Goal: Answer question/provide support

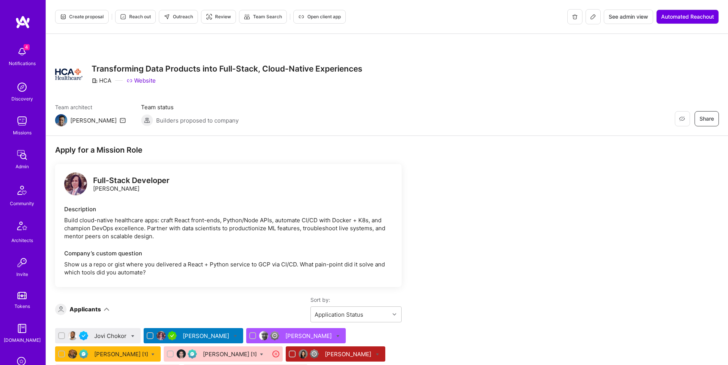
scroll to position [121, 0]
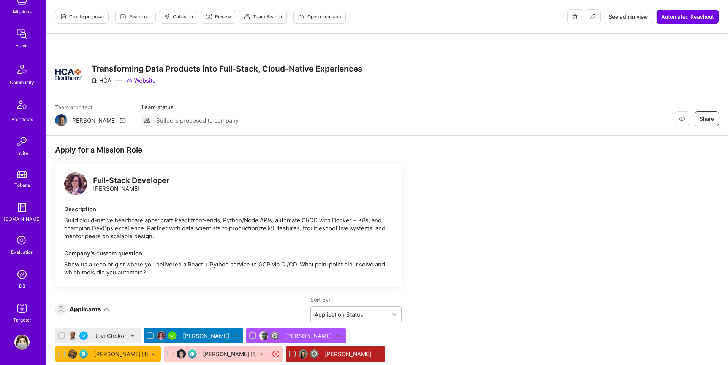
click at [23, 286] on div "DB" at bounding box center [22, 286] width 6 height 8
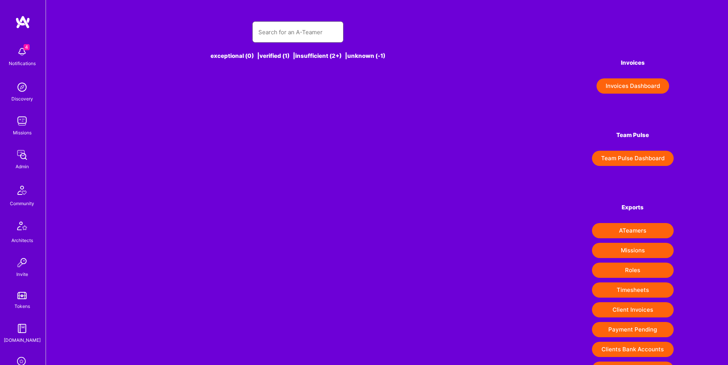
click at [316, 35] on input "text" at bounding box center [297, 31] width 79 height 19
paste input "[EMAIL_ADDRESS][DOMAIN_NAME]"
type input "[EMAIL_ADDRESS][DOMAIN_NAME]"
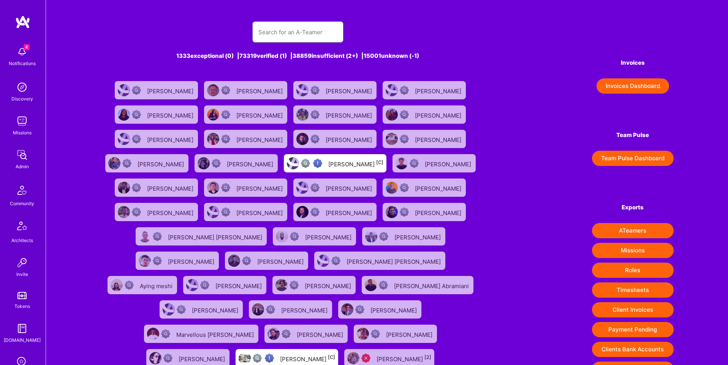
paste input "[EMAIL_ADDRESS][DOMAIN_NAME]"
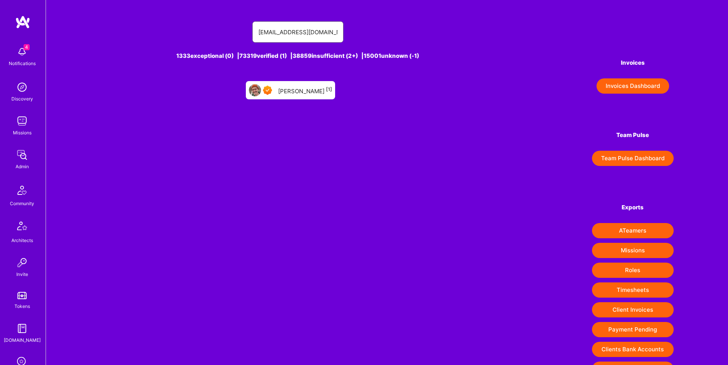
type input "ben.nevile@gmail.com"
click at [311, 86] on div "Ben Nevile [1]" at bounding box center [305, 90] width 54 height 10
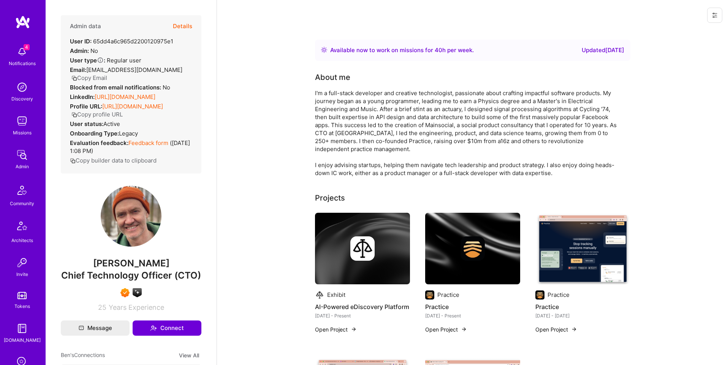
click at [190, 27] on button "Details" at bounding box center [182, 26] width 19 height 22
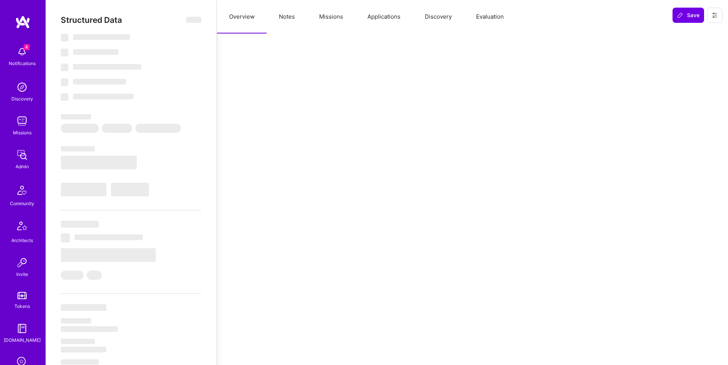
click at [388, 14] on button "Applications" at bounding box center [383, 16] width 57 height 33
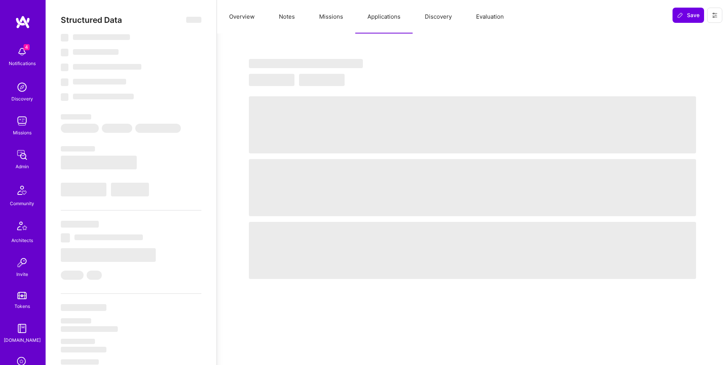
select select "Right Now"
select select "7"
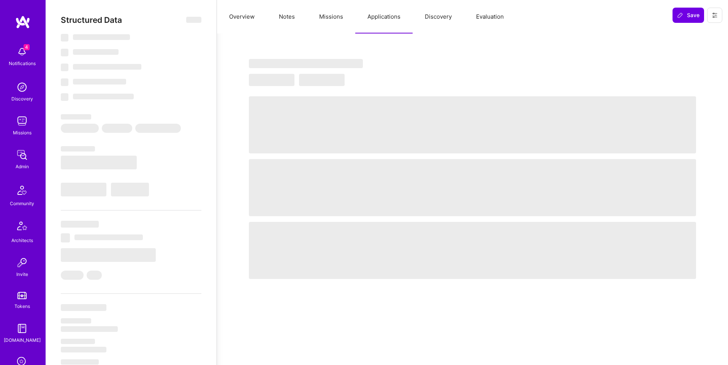
select select "CA"
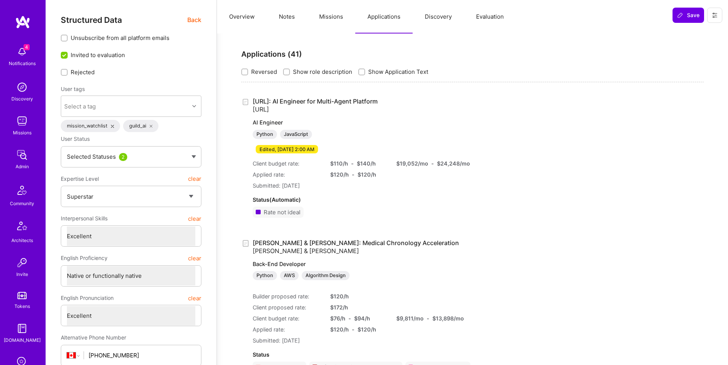
click at [718, 16] on icon at bounding box center [715, 15] width 6 height 6
click at [700, 33] on button "Login as Ben" at bounding box center [687, 32] width 70 height 19
